Goal: Task Accomplishment & Management: Complete application form

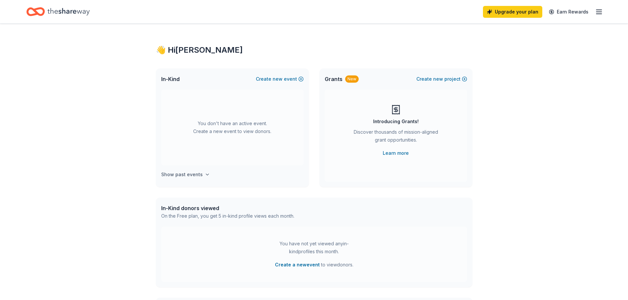
click at [191, 174] on h4 "Show past events" at bounding box center [182, 175] width 42 height 8
click at [279, 76] on span "new" at bounding box center [277, 79] width 10 height 8
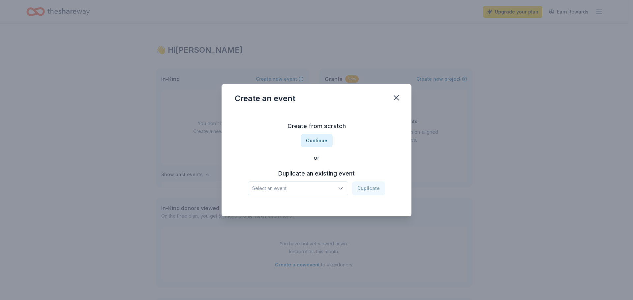
click at [315, 133] on div "Create from scratch Continue or Duplicate an existing event Select an event Dup…" at bounding box center [316, 158] width 163 height 96
click at [315, 139] on button "Continue" at bounding box center [316, 140] width 32 height 13
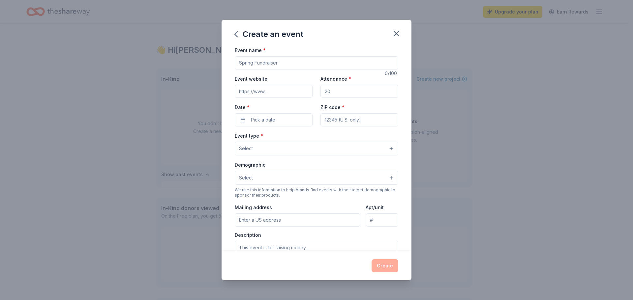
drag, startPoint x: 284, startPoint y: 62, endPoint x: 226, endPoint y: 46, distance: 60.1
click at [218, 45] on div "Create an event Event name * 0 /100 Event website Attendance * Date * Pick a da…" at bounding box center [316, 150] width 633 height 300
type input "[GEOGRAPHIC_DATA] PTO"
click at [281, 91] on input "Event website" at bounding box center [274, 91] width 78 height 13
paste input "https://hillside.wdmcs.org/our-school/parentguardian-group"
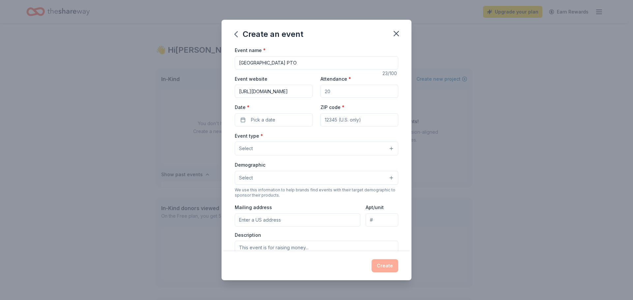
scroll to position [0, 64]
type input "https://hillside.wdmcs.org/our-school/parentguardian-group"
drag, startPoint x: 349, startPoint y: 90, endPoint x: 283, endPoint y: 76, distance: 67.3
click at [283, 76] on div "Event website https://hillside.wdmcs.org/our-school/parentguardian-group Attend…" at bounding box center [316, 101] width 163 height 52
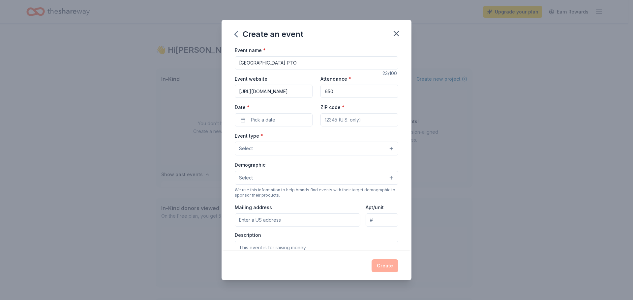
drag, startPoint x: 334, startPoint y: 91, endPoint x: 266, endPoint y: 74, distance: 70.9
click at [266, 75] on div "Event website https://hillside.wdmcs.org/our-school/parentguardian-group Attend…" at bounding box center [316, 101] width 163 height 52
click at [272, 120] on span "Pick a date" at bounding box center [263, 120] width 24 height 8
click at [309, 136] on button "Go to next month" at bounding box center [307, 137] width 9 height 9
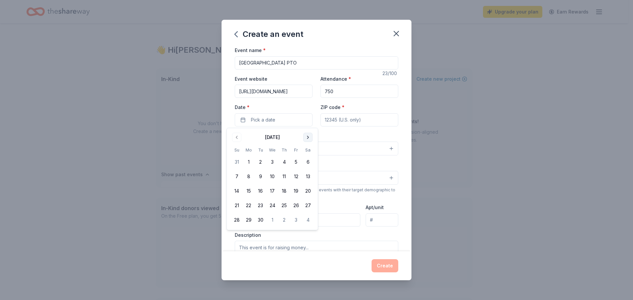
click at [309, 136] on button "Go to next month" at bounding box center [307, 137] width 9 height 9
drag, startPoint x: 346, startPoint y: 92, endPoint x: 316, endPoint y: 85, distance: 31.0
click at [316, 85] on div "Event website https://hillside.wdmcs.org/our-school/parentguardian-group Attend…" at bounding box center [316, 101] width 163 height 52
drag, startPoint x: 337, startPoint y: 91, endPoint x: 315, endPoint y: 91, distance: 22.1
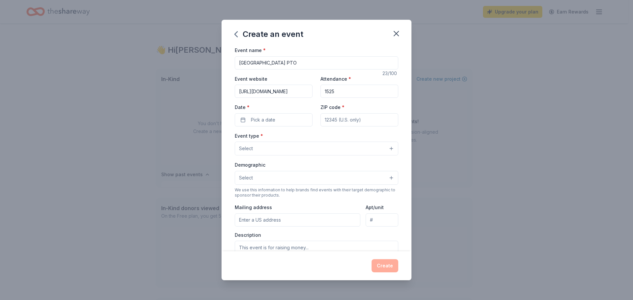
click at [315, 91] on div "Event website https://hillside.wdmcs.org/our-school/parentguardian-group Attend…" at bounding box center [316, 101] width 163 height 52
type input "125"
click at [285, 118] on button "Pick a date" at bounding box center [274, 119] width 78 height 13
click at [309, 138] on button "Go to next month" at bounding box center [307, 137] width 9 height 9
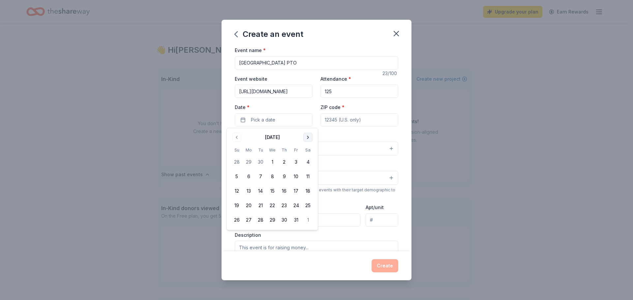
click at [309, 138] on button "Go to next month" at bounding box center [307, 137] width 9 height 9
click at [308, 138] on button "Go to next month" at bounding box center [307, 137] width 9 height 9
click at [284, 192] on button "18" at bounding box center [284, 191] width 12 height 12
click at [353, 118] on input "ZIP code *" at bounding box center [359, 119] width 78 height 13
type input "50265"
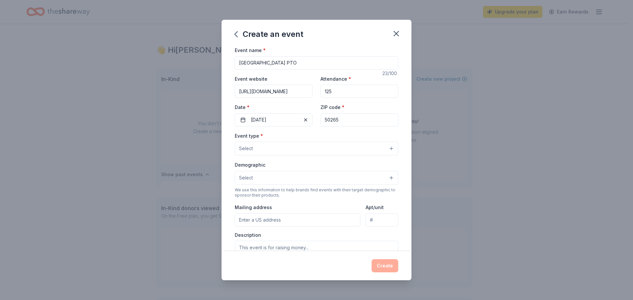
click at [275, 152] on button "Select" at bounding box center [316, 149] width 163 height 14
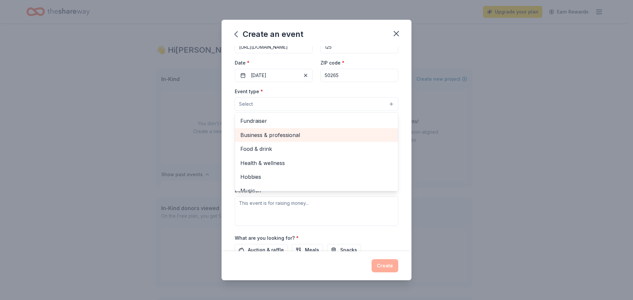
scroll to position [33, 0]
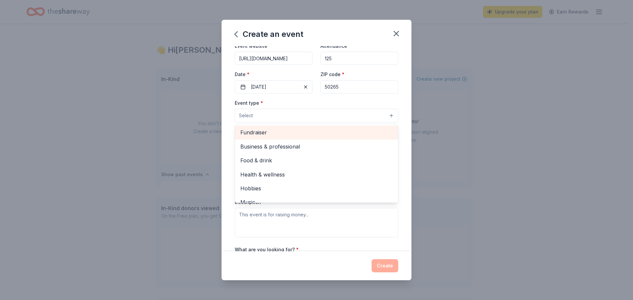
click at [268, 132] on span "Fundraiser" at bounding box center [316, 132] width 152 height 9
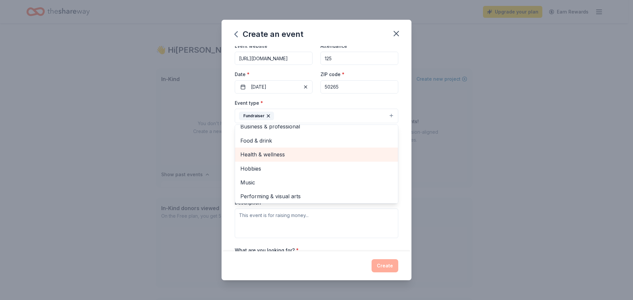
scroll to position [8, 0]
click at [223, 157] on div "Event name * Hillside Elementary PTO 23 /100 Event website https://hillside.wdm…" at bounding box center [316, 148] width 190 height 205
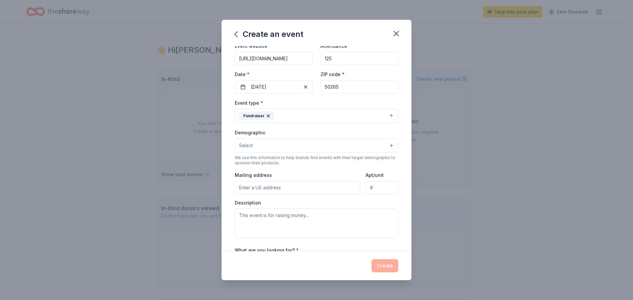
click at [266, 149] on button "Select" at bounding box center [316, 146] width 163 height 14
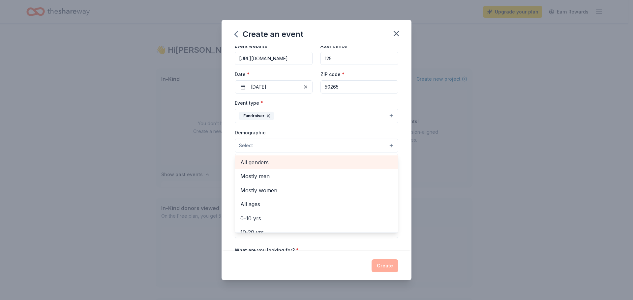
click at [267, 160] on span "All genders" at bounding box center [316, 162] width 152 height 9
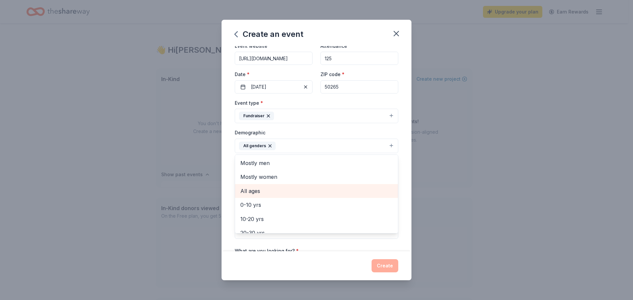
click at [259, 190] on span "All ages" at bounding box center [316, 191] width 152 height 9
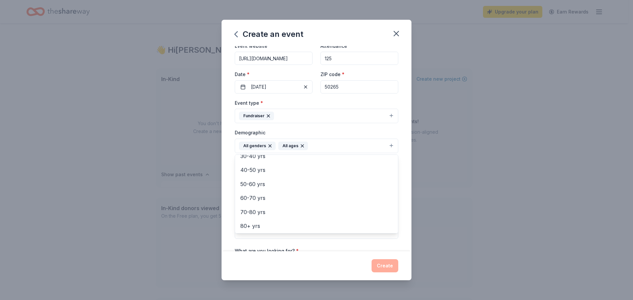
scroll to position [78, 0]
click at [226, 173] on div "Event name * Hillside Elementary PTO 23 /100 Event website https://hillside.wdm…" at bounding box center [316, 148] width 190 height 205
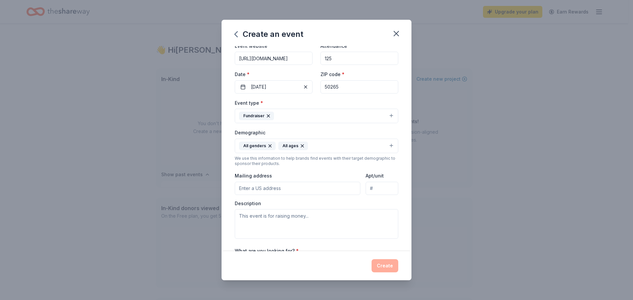
click at [276, 188] on input "Mailing address" at bounding box center [298, 188] width 126 height 13
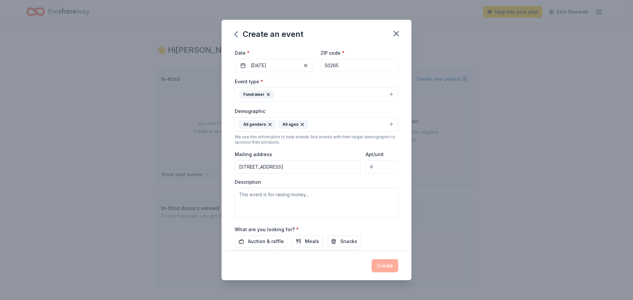
scroll to position [66, 0]
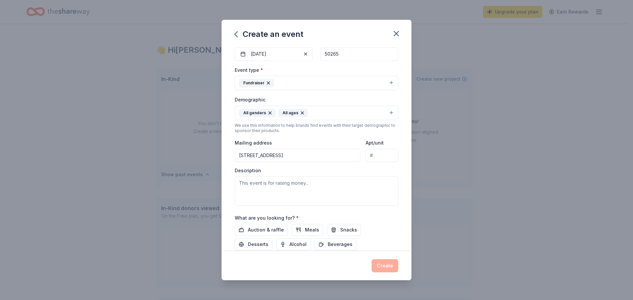
click at [308, 155] on input "225 Prospect Ave" at bounding box center [298, 155] width 126 height 13
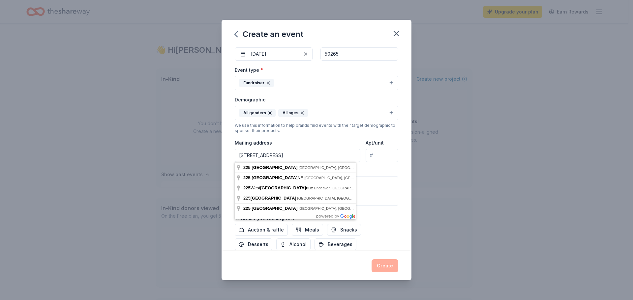
click at [295, 153] on input "225 Prospect Ave" at bounding box center [298, 155] width 126 height 13
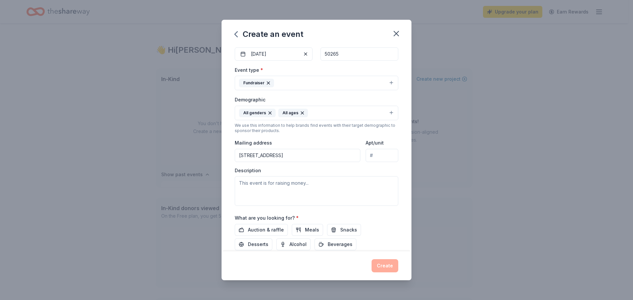
type input "225 Prospect Avenue, West Des Moines, IA, 50265"
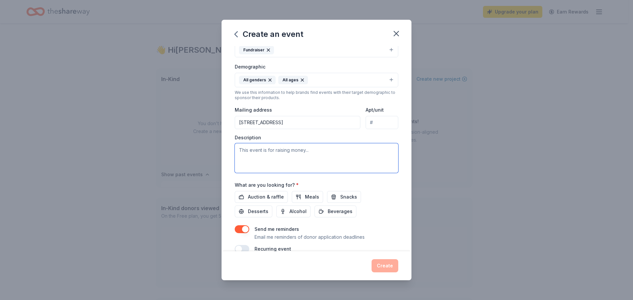
click at [295, 152] on textarea at bounding box center [316, 158] width 163 height 30
type textarea "This event is raising money for school expenses that the district can no longer…"
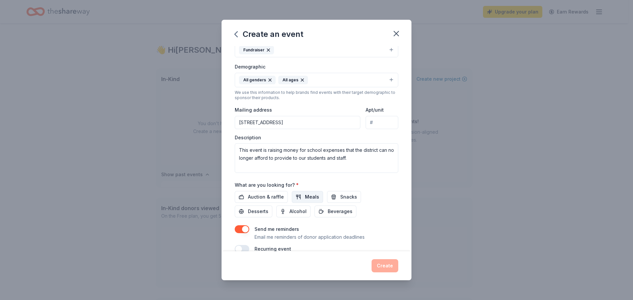
click at [299, 196] on button "Meals" at bounding box center [307, 197] width 31 height 12
click at [336, 194] on button "Snacks" at bounding box center [344, 197] width 34 height 12
click at [333, 212] on span "Beverages" at bounding box center [339, 212] width 25 height 8
click at [260, 212] on span "Desserts" at bounding box center [258, 212] width 20 height 8
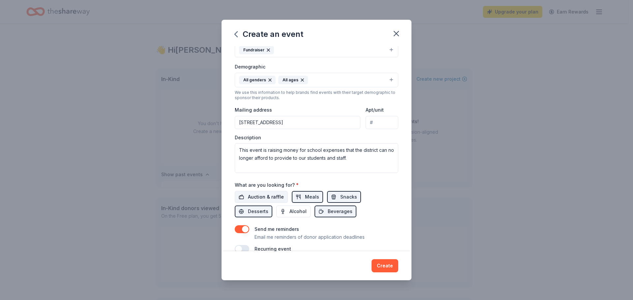
click at [262, 198] on span "Auction & raffle" at bounding box center [266, 197] width 36 height 8
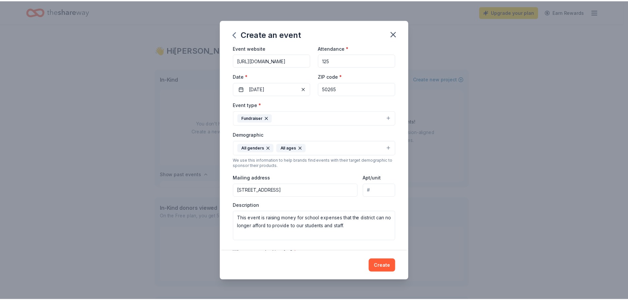
scroll to position [0, 0]
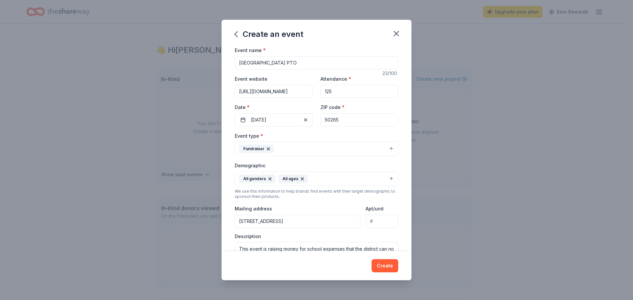
drag, startPoint x: 332, startPoint y: 90, endPoint x: 316, endPoint y: 87, distance: 15.7
click at [316, 87] on div "Event website https://hillside.wdmcs.org/our-school/parentguardian-group Attend…" at bounding box center [316, 101] width 163 height 52
click at [378, 264] on button "Create" at bounding box center [384, 265] width 27 height 13
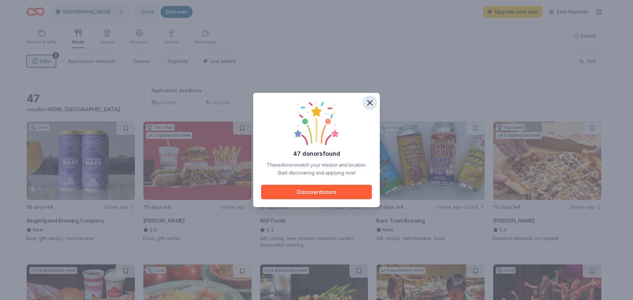
click at [370, 104] on icon "button" at bounding box center [369, 102] width 9 height 9
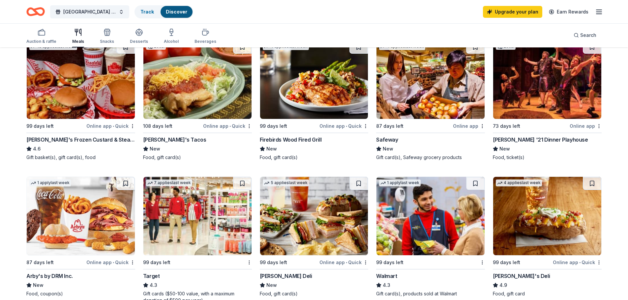
scroll to position [231, 0]
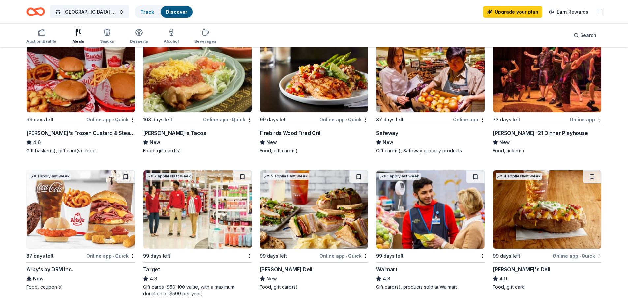
click at [437, 217] on img at bounding box center [430, 209] width 108 height 78
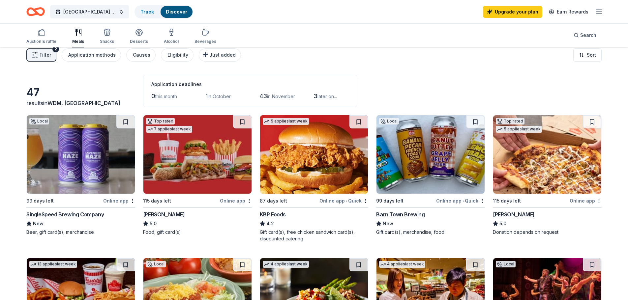
scroll to position [0, 0]
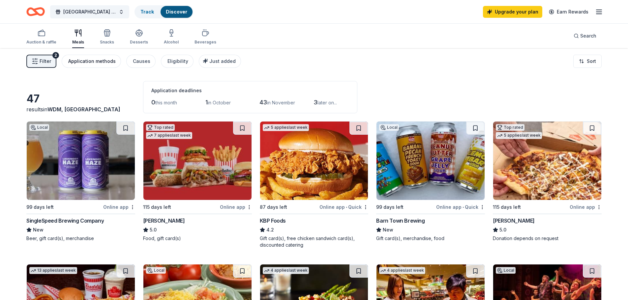
click at [111, 61] on div "Application methods" at bounding box center [91, 61] width 47 height 8
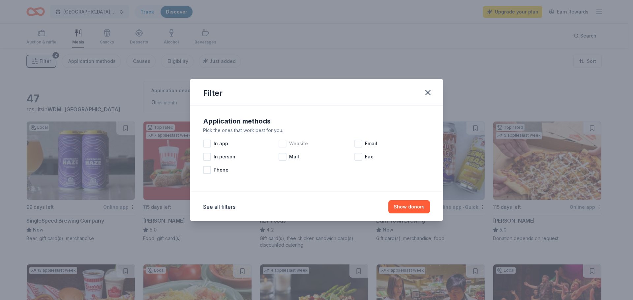
click at [292, 143] on span "Website" at bounding box center [298, 144] width 19 height 8
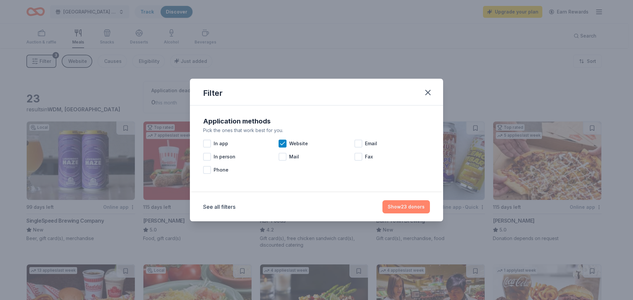
click at [412, 203] on button "Show 23 donors" at bounding box center [405, 206] width 47 height 13
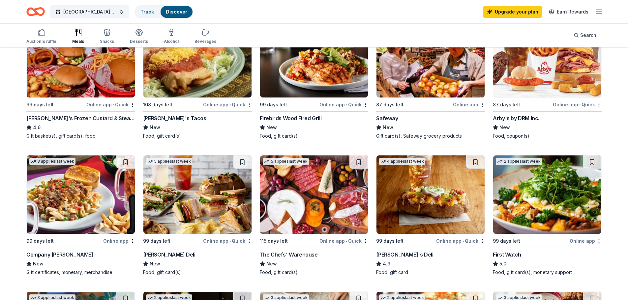
scroll to position [264, 0]
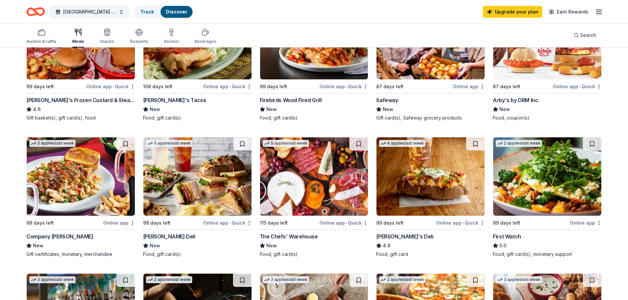
click at [238, 178] on img at bounding box center [197, 176] width 108 height 78
click at [453, 182] on img at bounding box center [430, 176] width 108 height 78
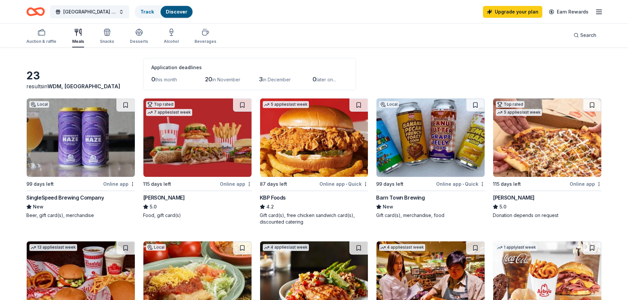
scroll to position [33, 0]
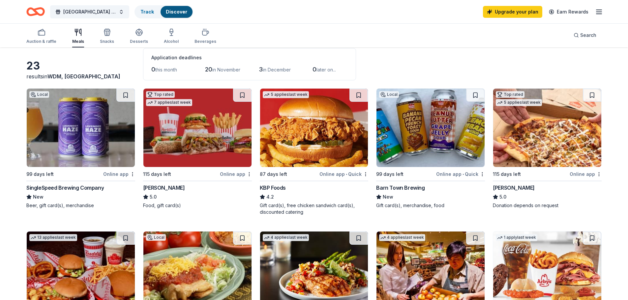
click at [423, 115] on img at bounding box center [430, 128] width 108 height 78
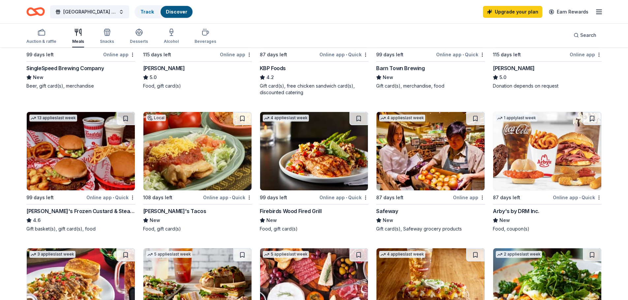
scroll to position [165, 0]
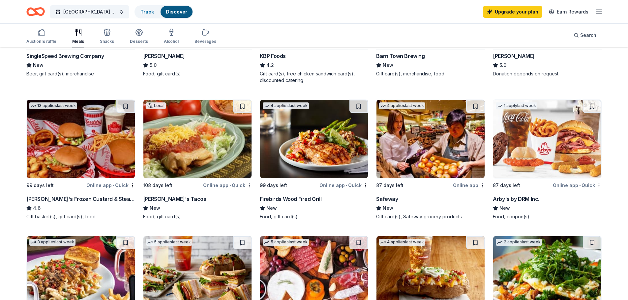
click at [523, 150] on img at bounding box center [547, 139] width 108 height 78
click at [333, 150] on img at bounding box center [314, 139] width 108 height 78
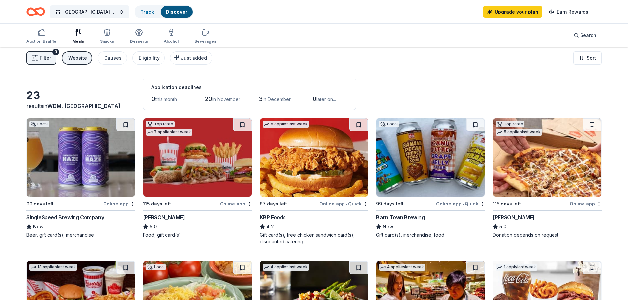
scroll to position [0, 0]
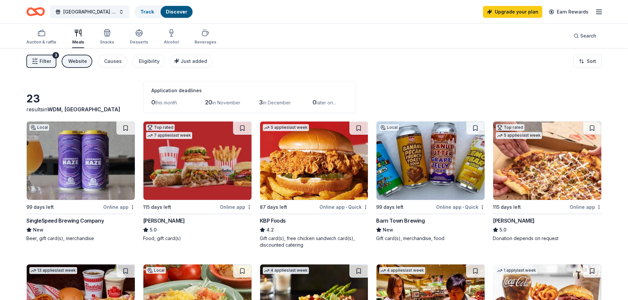
click at [75, 62] on div "Website" at bounding box center [77, 61] width 19 height 8
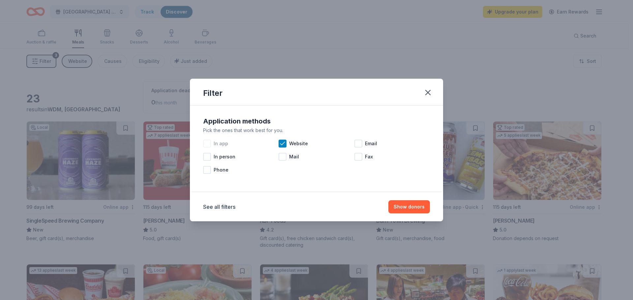
click at [220, 144] on span "In app" at bounding box center [220, 144] width 14 height 8
click at [280, 156] on div at bounding box center [282, 157] width 8 height 8
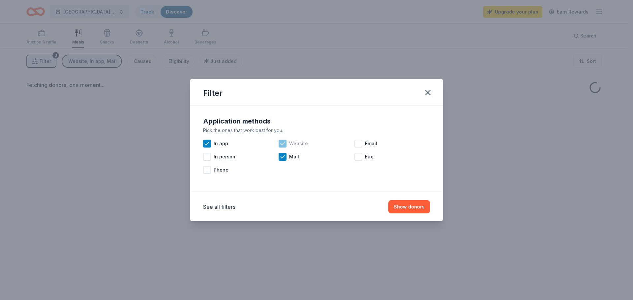
click at [283, 143] on icon at bounding box center [282, 143] width 7 height 7
click at [285, 157] on icon at bounding box center [282, 157] width 7 height 7
click at [405, 207] on button "Show donors" at bounding box center [409, 206] width 42 height 13
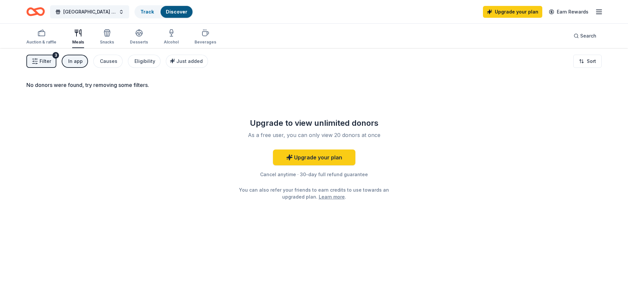
click at [76, 62] on div "In app" at bounding box center [75, 61] width 14 height 8
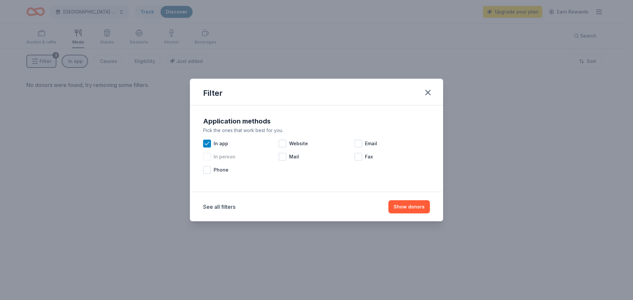
click at [220, 142] on span "In app" at bounding box center [220, 144] width 14 height 8
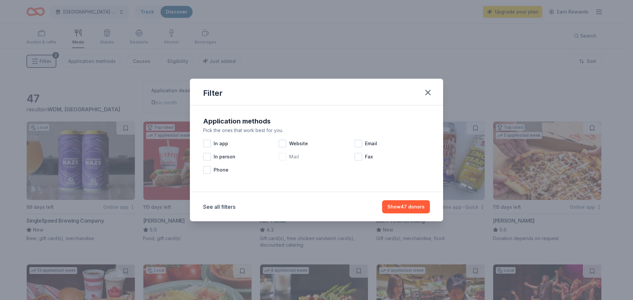
click at [285, 156] on div at bounding box center [282, 157] width 8 height 8
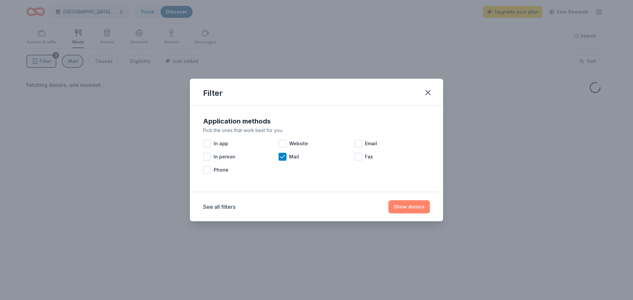
click at [418, 211] on button "Show donors" at bounding box center [409, 206] width 42 height 13
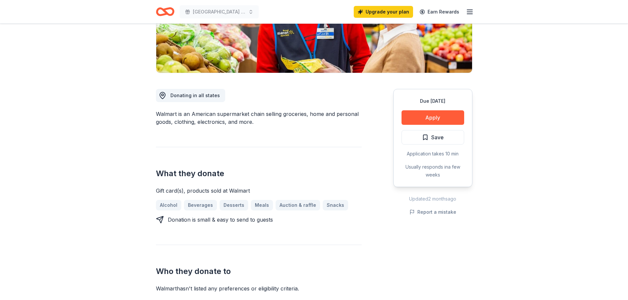
scroll to position [66, 0]
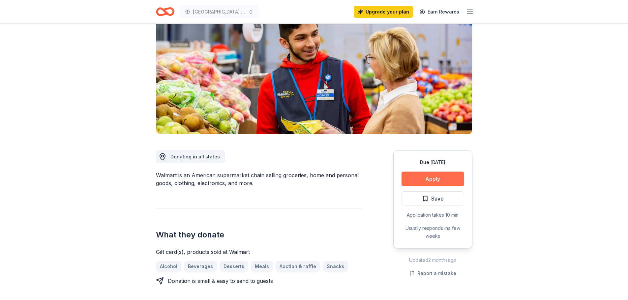
click at [427, 180] on button "Apply" at bounding box center [432, 179] width 63 height 14
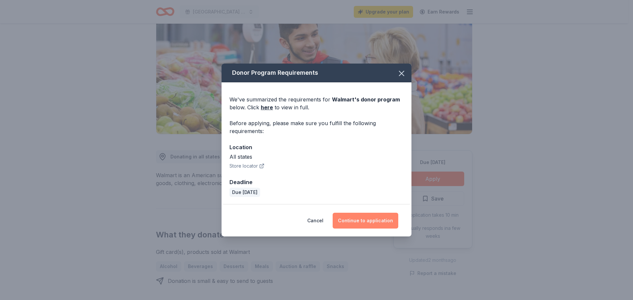
click at [347, 224] on button "Continue to application" at bounding box center [365, 221] width 66 height 16
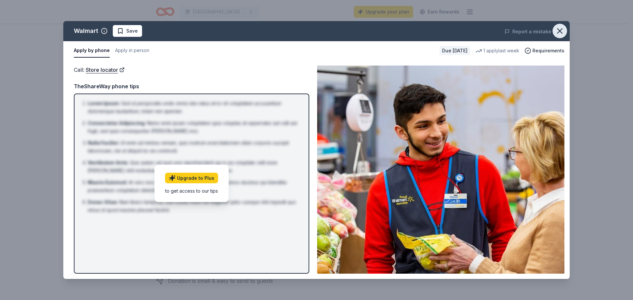
click at [560, 34] on icon "button" at bounding box center [559, 30] width 9 height 9
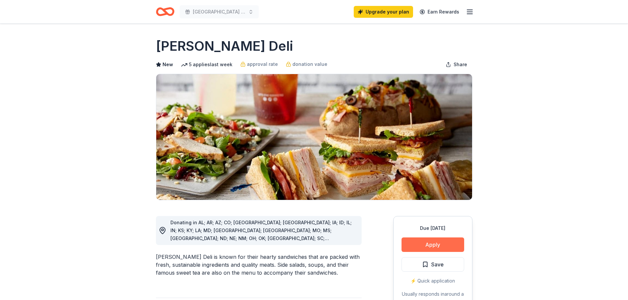
click at [427, 245] on button "Apply" at bounding box center [432, 245] width 63 height 14
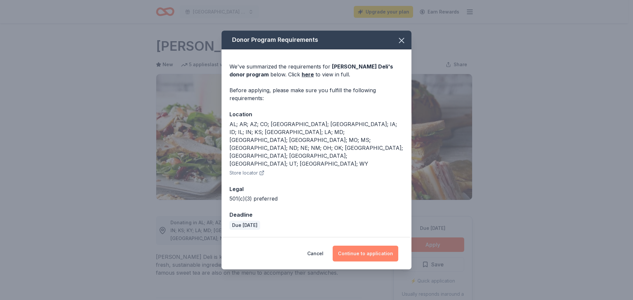
click at [376, 246] on button "Continue to application" at bounding box center [365, 254] width 66 height 16
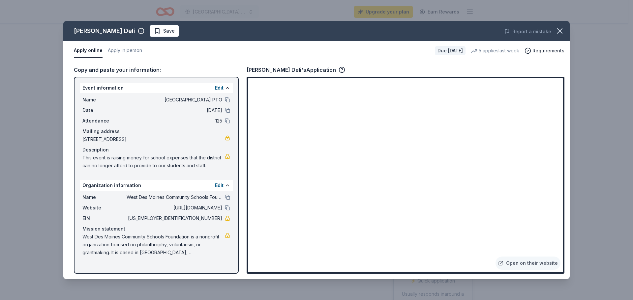
click at [87, 49] on button "Apply online" at bounding box center [88, 51] width 29 height 14
click at [560, 30] on icon "button" at bounding box center [559, 30] width 9 height 9
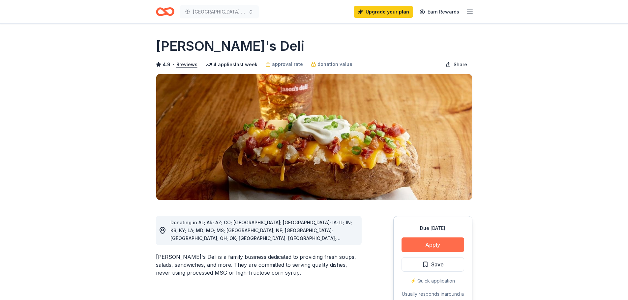
click at [444, 243] on button "Apply" at bounding box center [432, 245] width 63 height 14
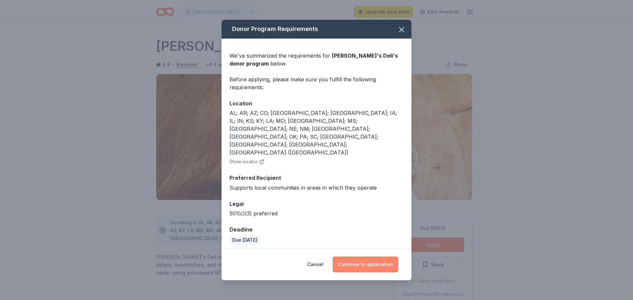
click at [357, 257] on button "Continue to application" at bounding box center [365, 265] width 66 height 16
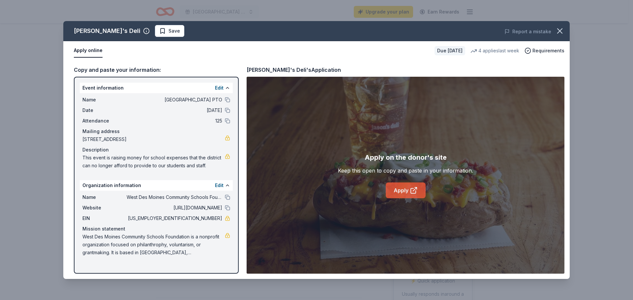
click at [411, 191] on icon at bounding box center [413, 190] width 8 height 8
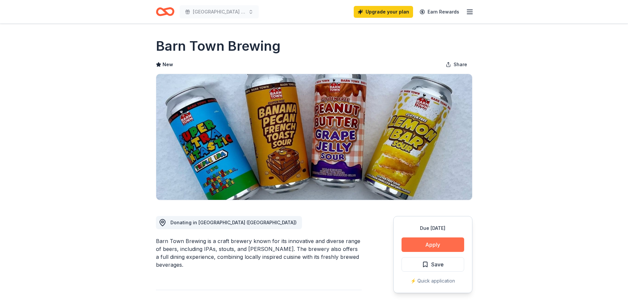
click at [419, 243] on button "Apply" at bounding box center [432, 245] width 63 height 14
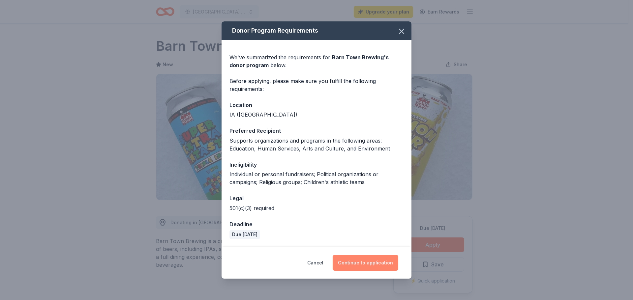
click at [368, 266] on button "Continue to application" at bounding box center [365, 263] width 66 height 16
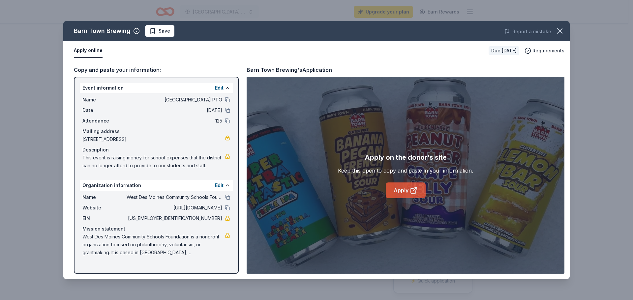
click at [408, 192] on link "Apply" at bounding box center [405, 191] width 40 height 16
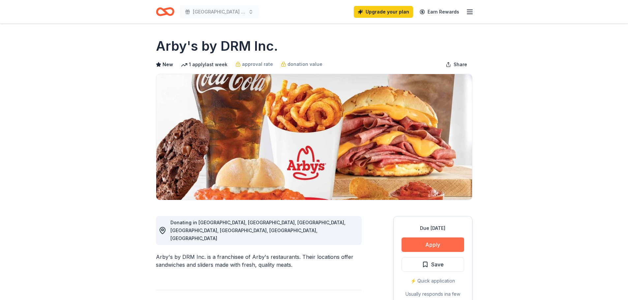
click at [408, 248] on button "Apply" at bounding box center [432, 245] width 63 height 14
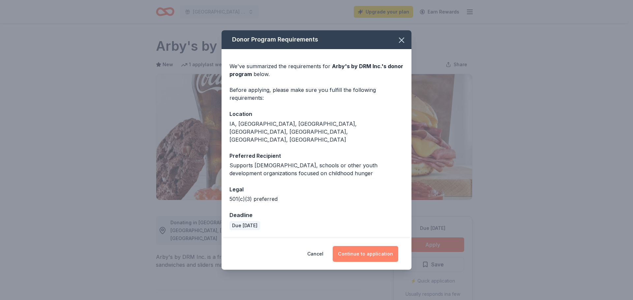
click at [355, 248] on button "Continue to application" at bounding box center [365, 254] width 66 height 16
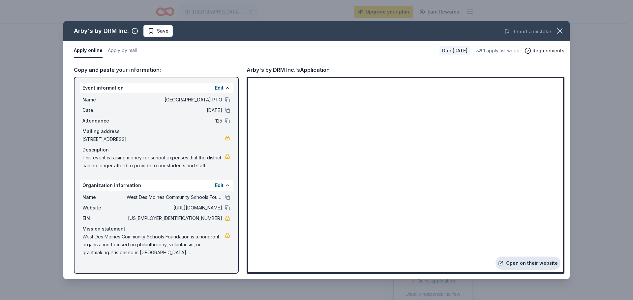
click at [532, 262] on link "Open on their website" at bounding box center [527, 263] width 65 height 13
